Goal: Use online tool/utility: Utilize a website feature to perform a specific function

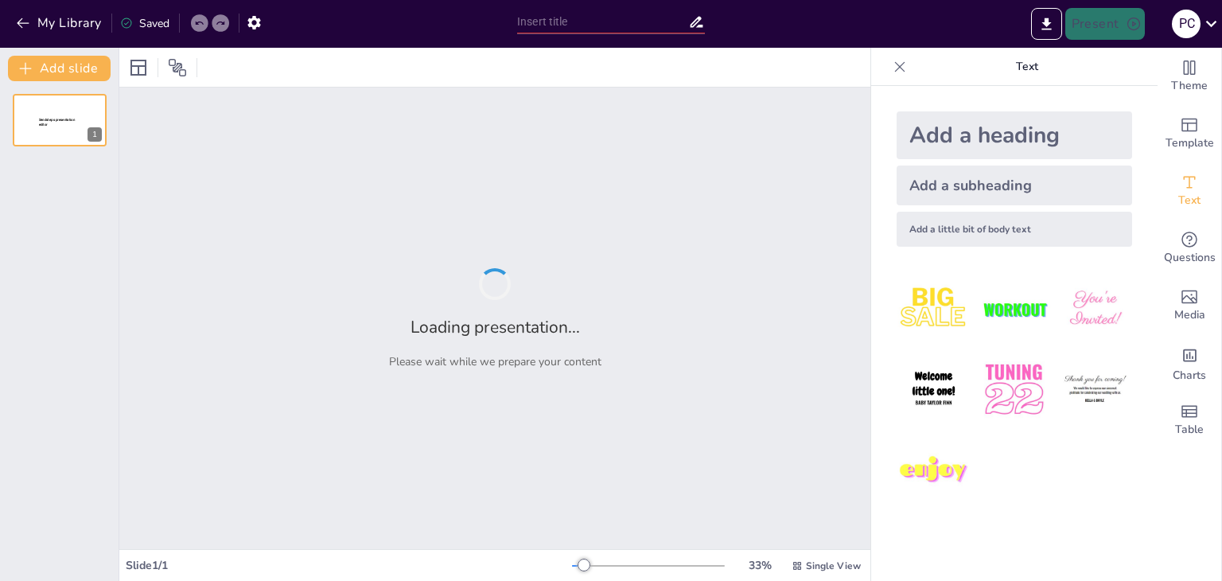
type input "Imported Presentación ISO 17025.pptx"
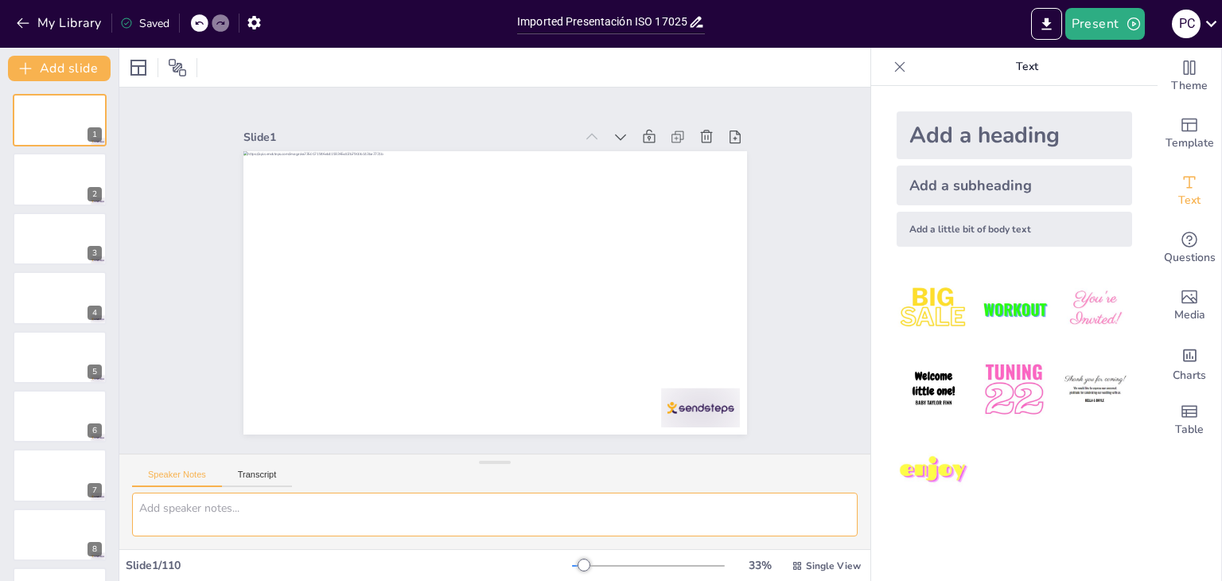
click at [649, 522] on textarea at bounding box center [495, 515] width 726 height 44
click at [252, 18] on icon "button" at bounding box center [253, 23] width 13 height 14
click at [252, 25] on icon "button" at bounding box center [253, 23] width 13 height 14
click at [793, 336] on div "Slide 1 Slide 2 Slide 3 Slide 4 Slide 5 Slide 6 Slide 7 Slide 8 Slide 9 Slide 1…" at bounding box center [494, 271] width 751 height 366
click at [59, 319] on div at bounding box center [59, 298] width 95 height 54
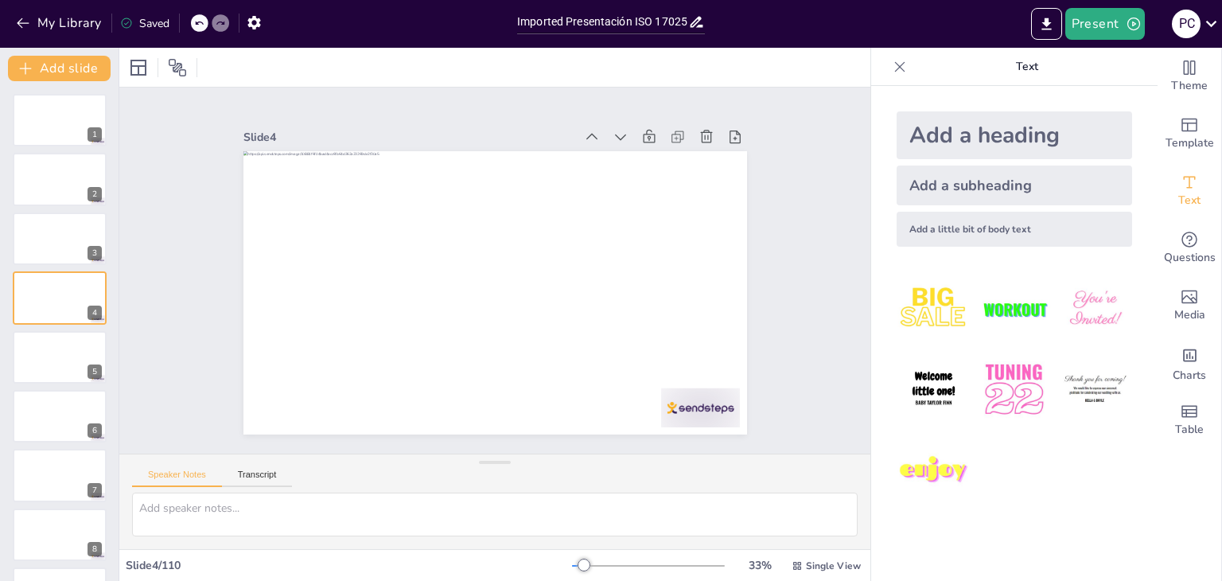
click at [71, 360] on div at bounding box center [60, 357] width 94 height 53
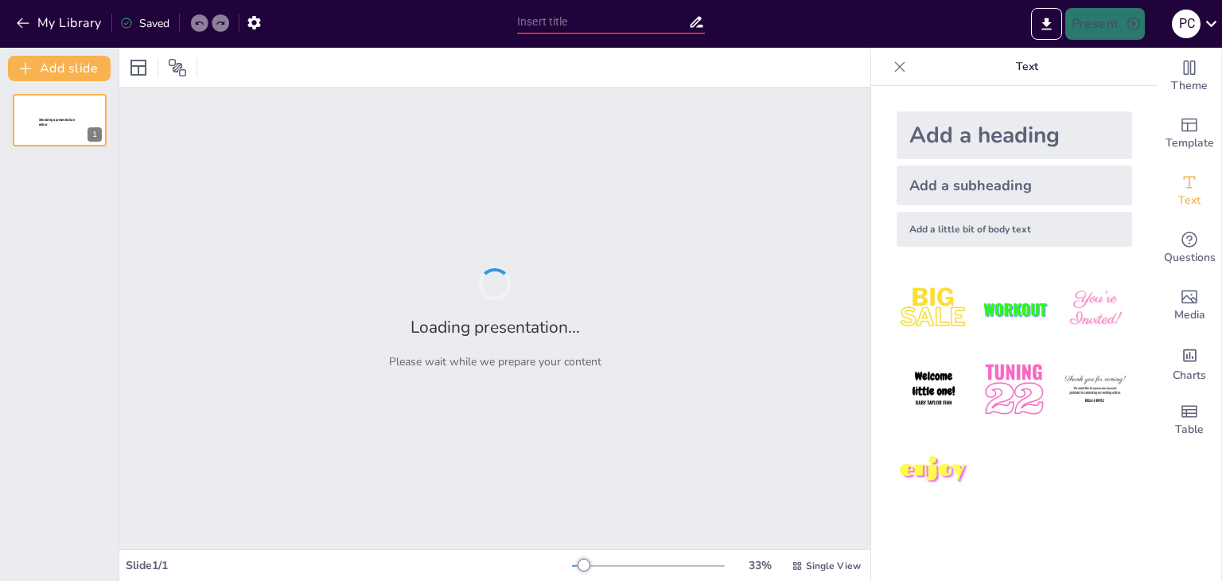
type input "Imported Presentación ISO 17025.pptx"
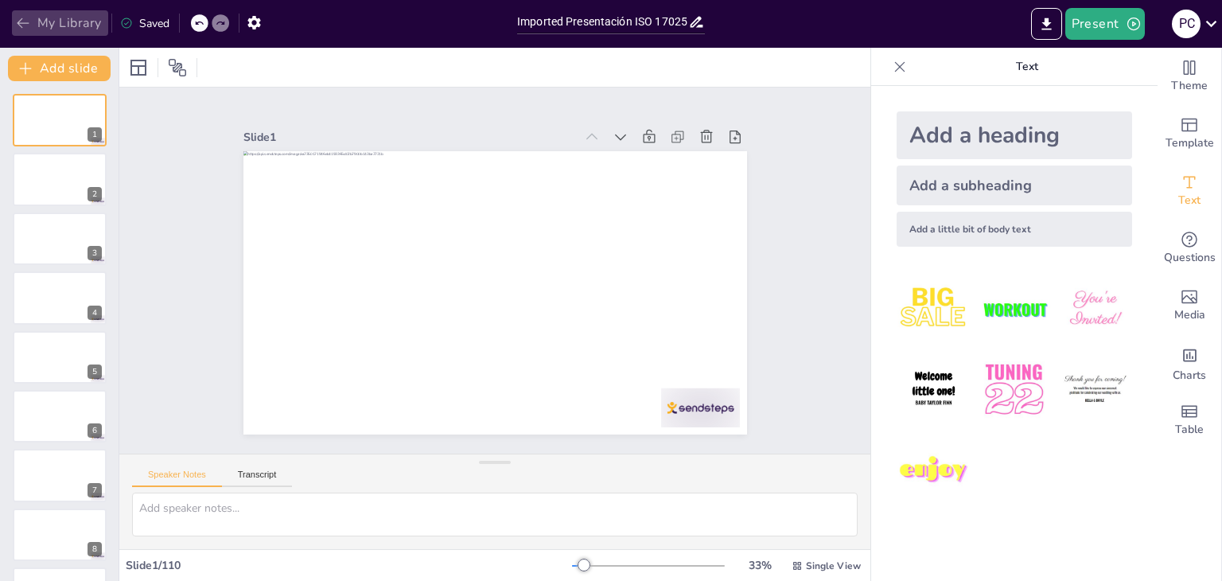
click at [63, 23] on button "My Library" at bounding box center [60, 22] width 96 height 25
